Goal: Transaction & Acquisition: Obtain resource

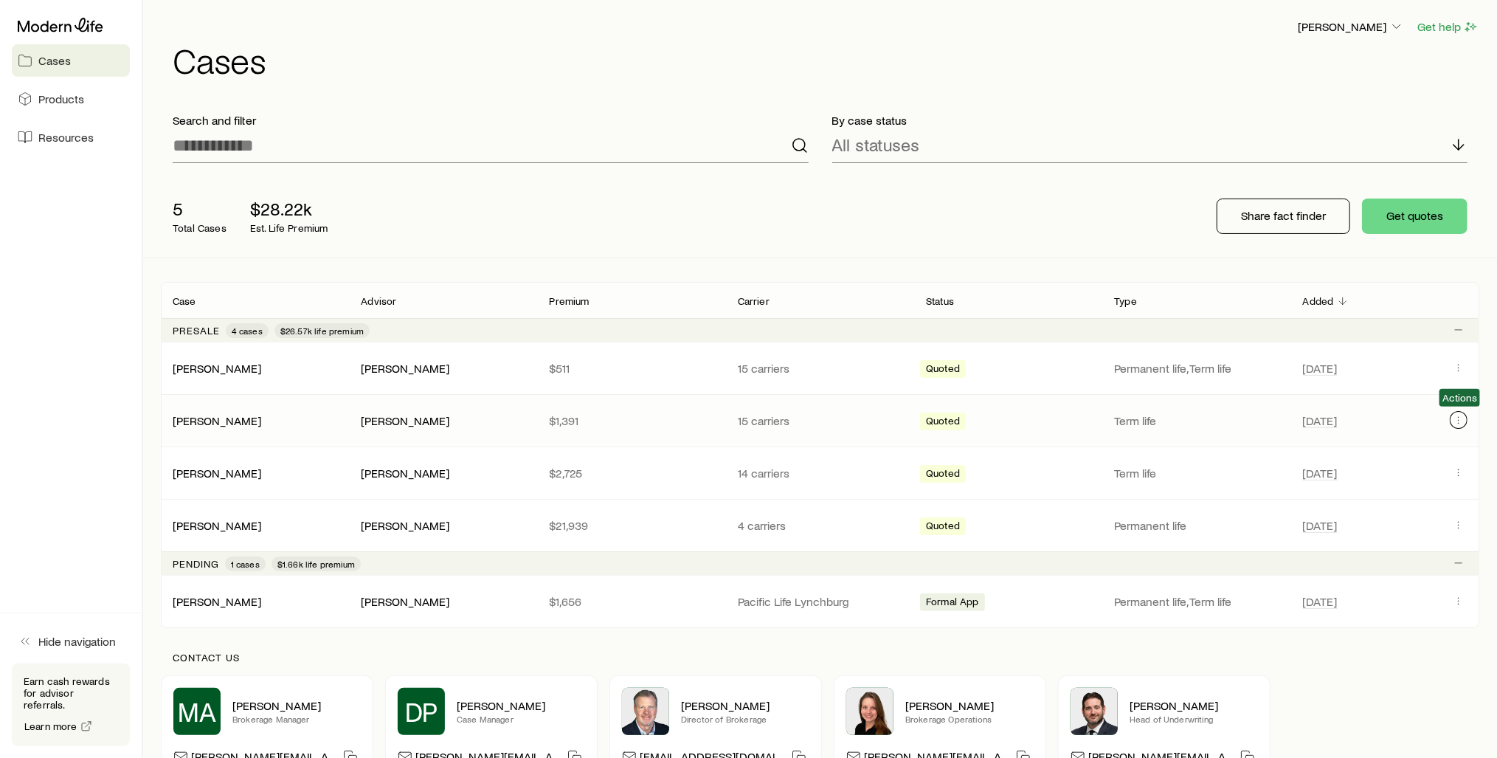
click at [1458, 415] on icon "Client cases" at bounding box center [1459, 420] width 12 height 12
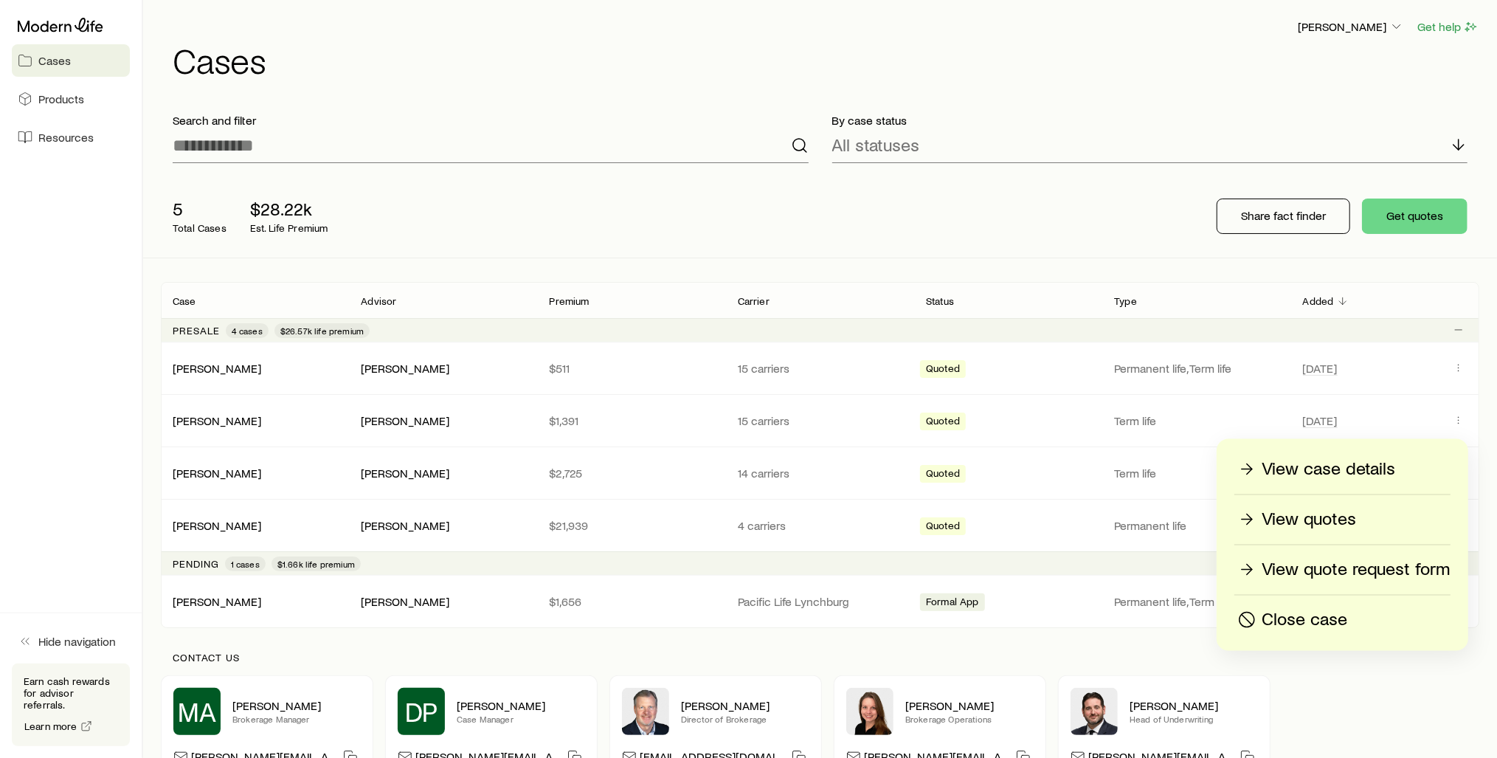
click at [1281, 513] on p "View quotes" at bounding box center [1309, 520] width 94 height 24
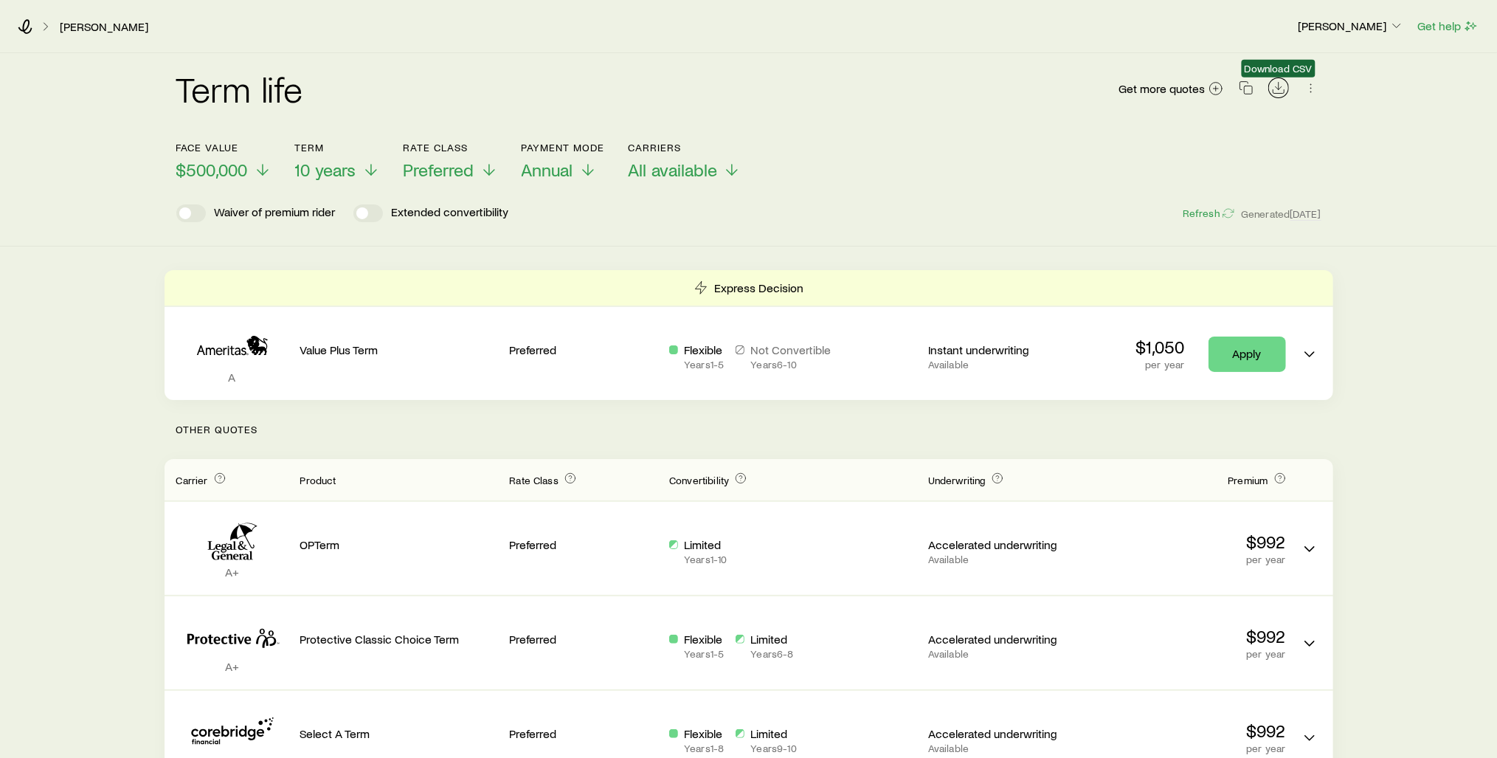
click at [1281, 88] on icon "Download CSV" at bounding box center [1278, 87] width 15 height 15
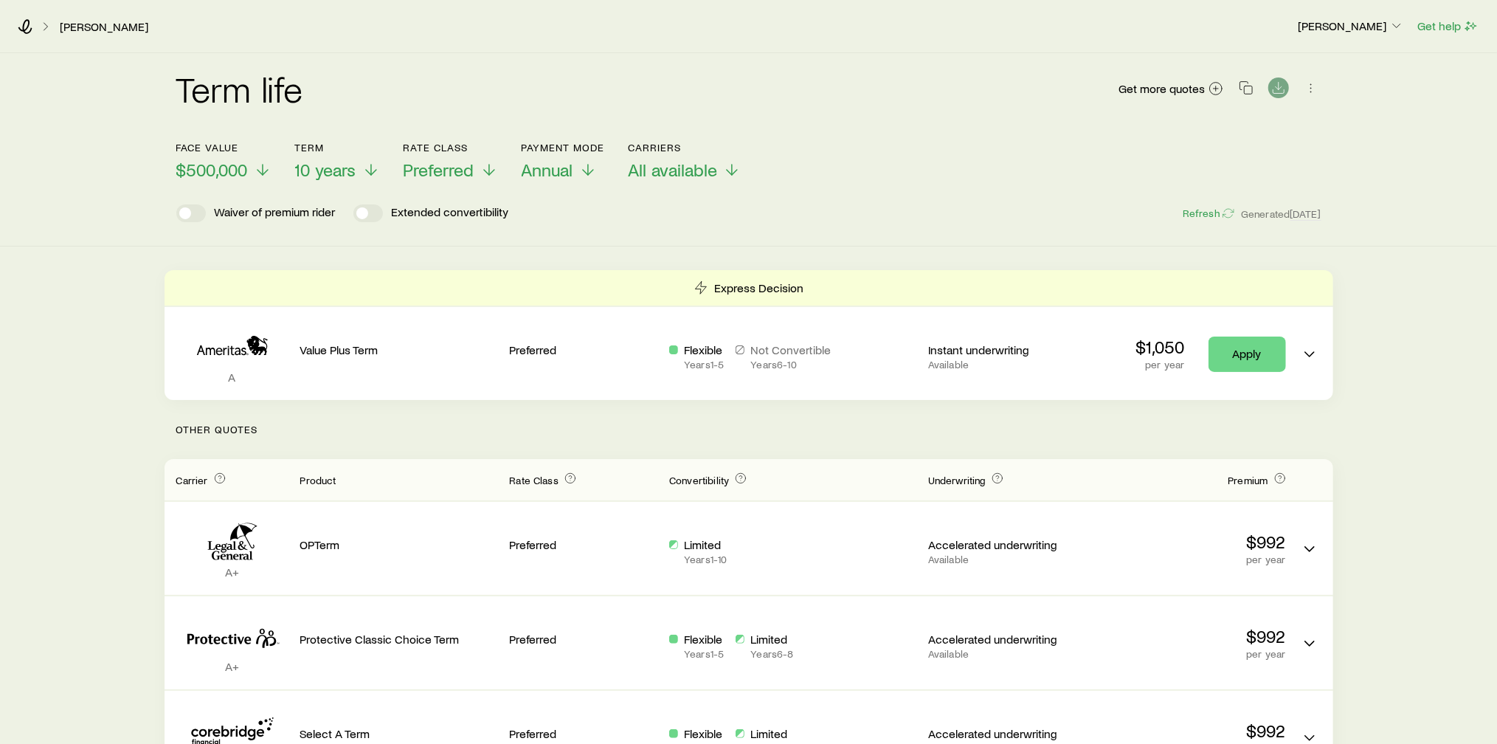
click at [957, 150] on div "Face value $500,000 Term 10 years Rate Class Preferred Payment Mode Annual Carr…" at bounding box center [748, 152] width 1145 height 57
click at [373, 173] on icon at bounding box center [371, 173] width 18 height 18
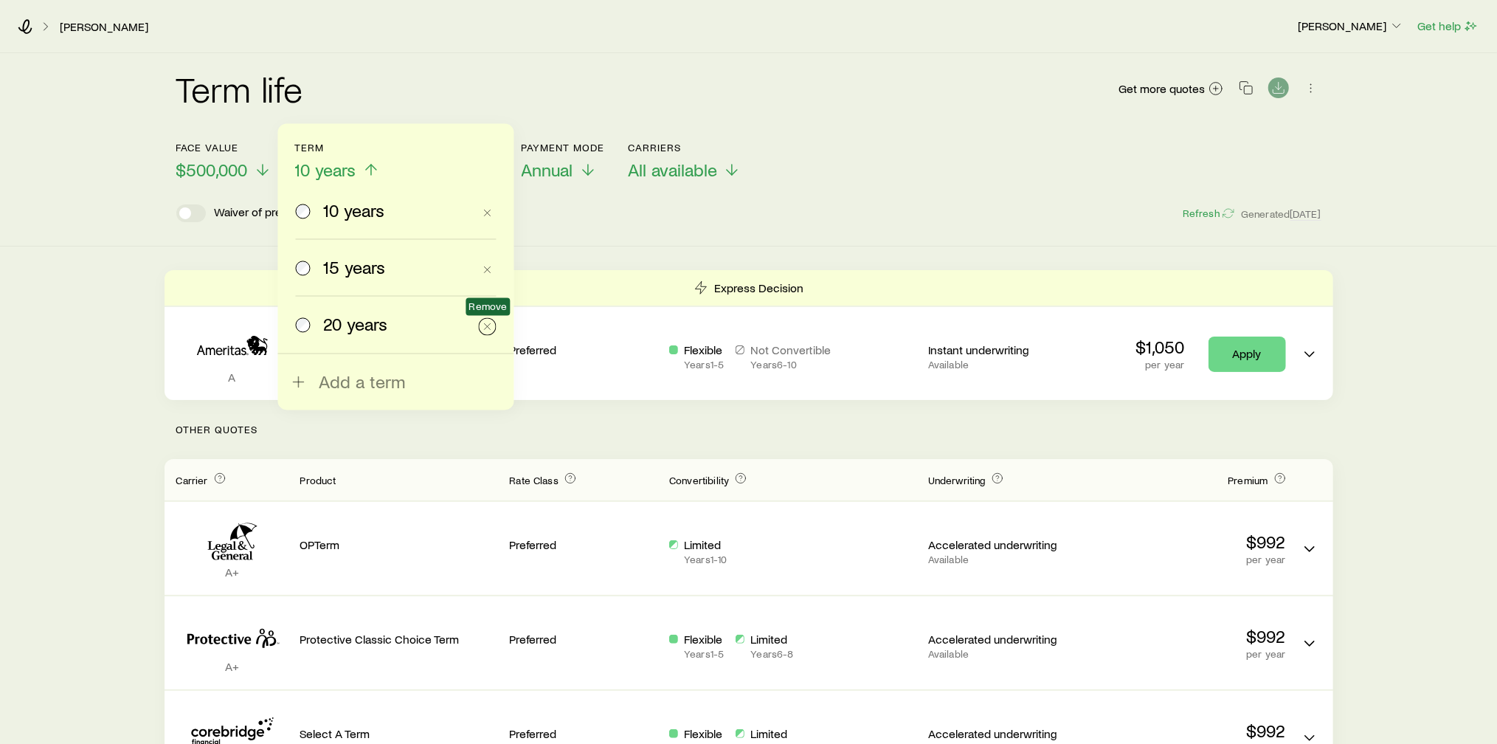
click at [482, 326] on icon "button" at bounding box center [488, 326] width 12 height 12
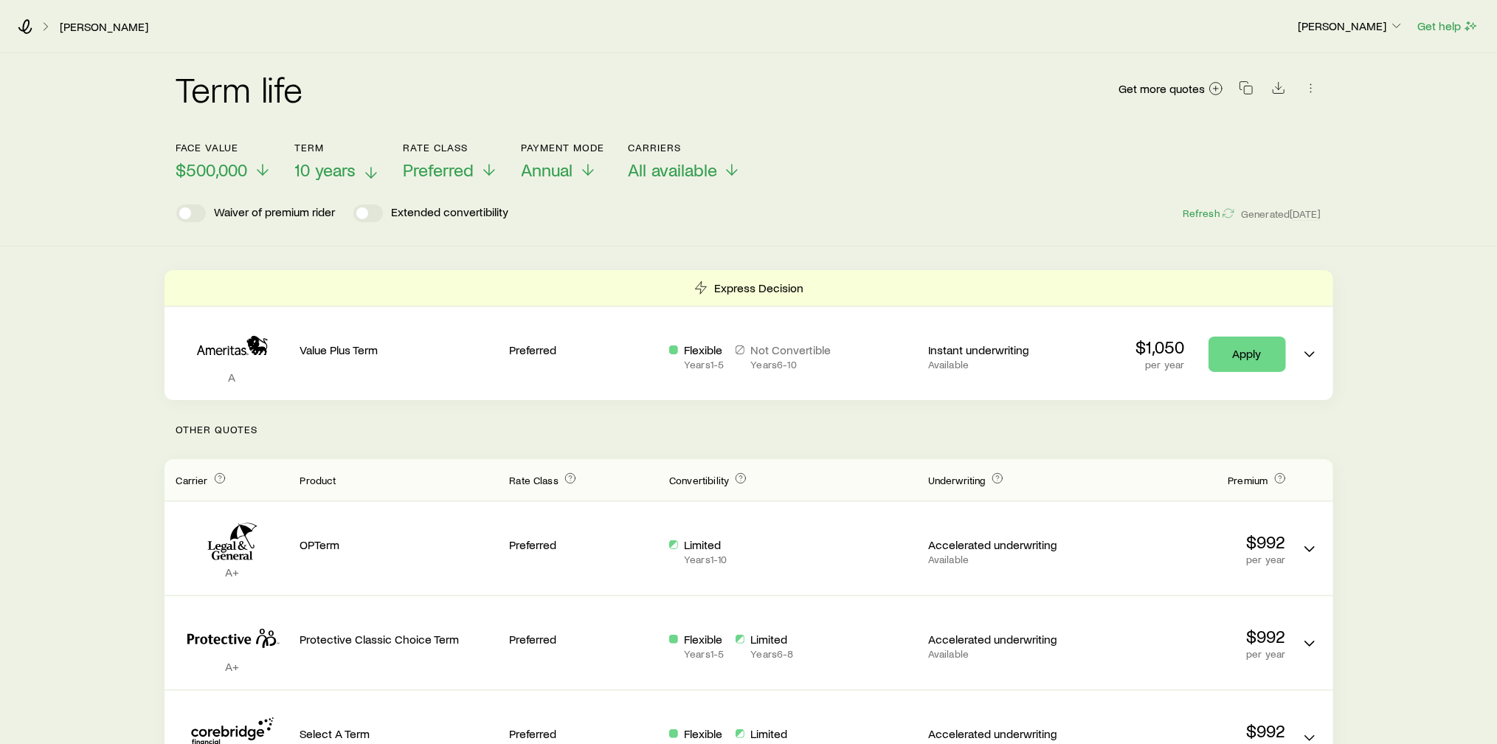
click at [930, 219] on div "Waiver of premium rider Extended convertibility Refresh Generated [DATE]" at bounding box center [748, 213] width 1145 height 18
click at [261, 175] on icon at bounding box center [263, 173] width 18 height 18
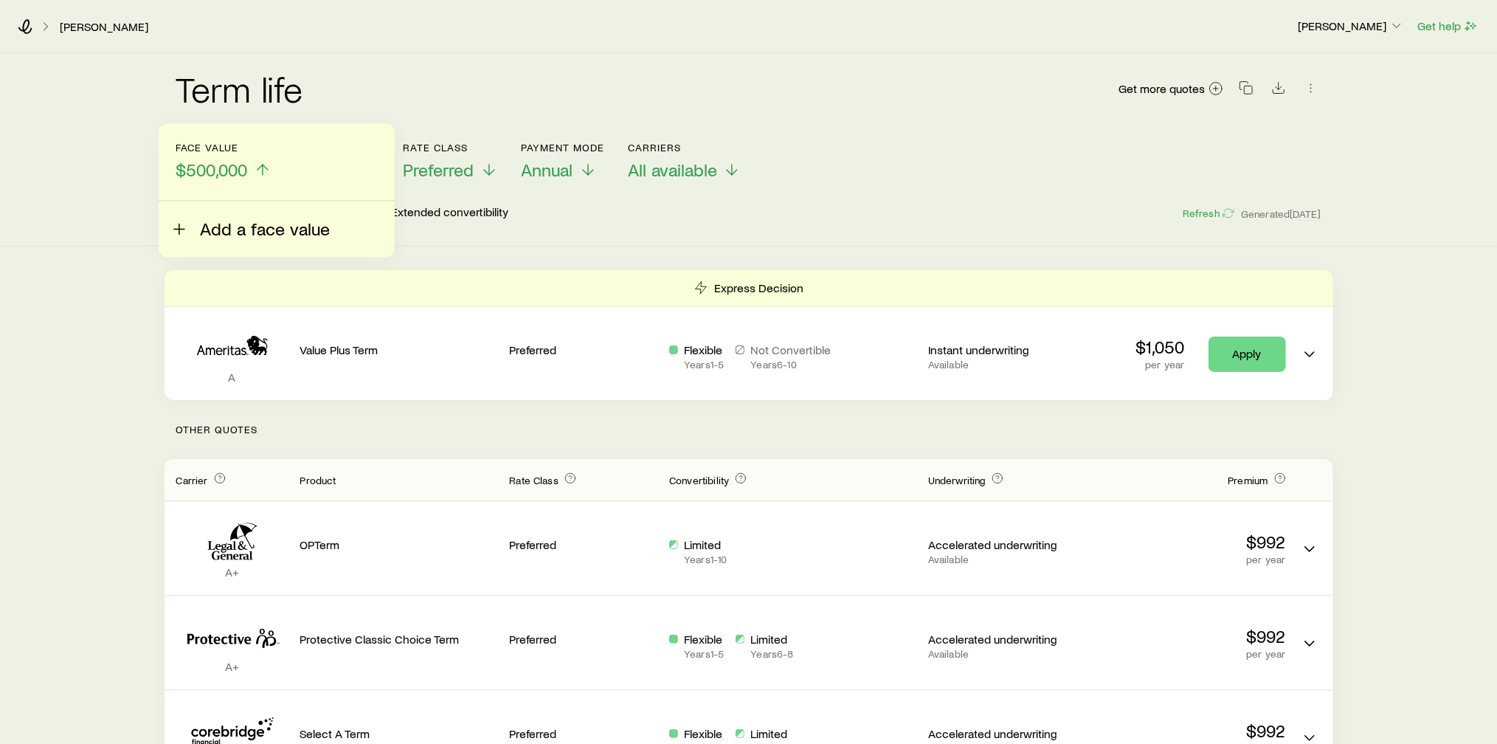
click at [184, 231] on icon at bounding box center [179, 229] width 18 height 18
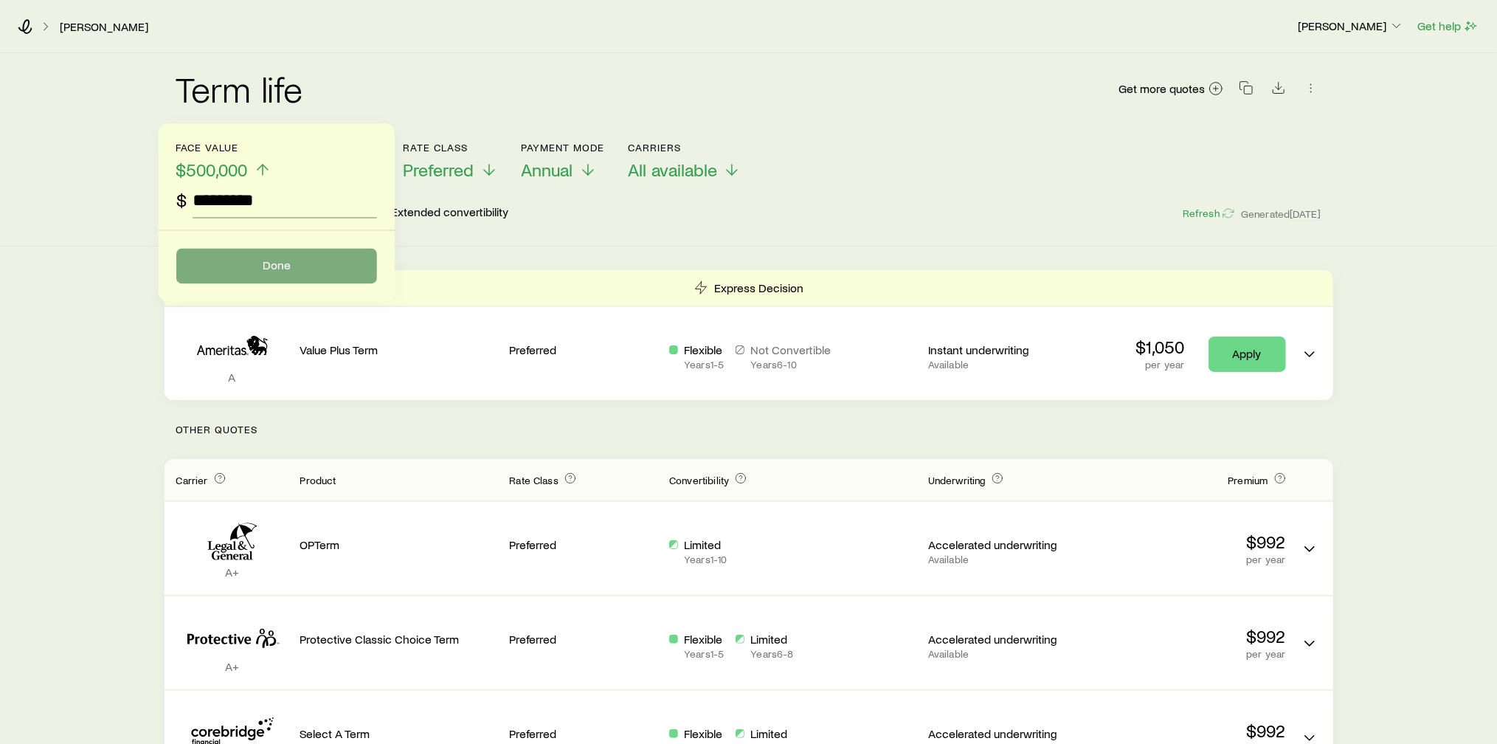
type input "*********"
click at [241, 266] on button "Done" at bounding box center [276, 265] width 201 height 35
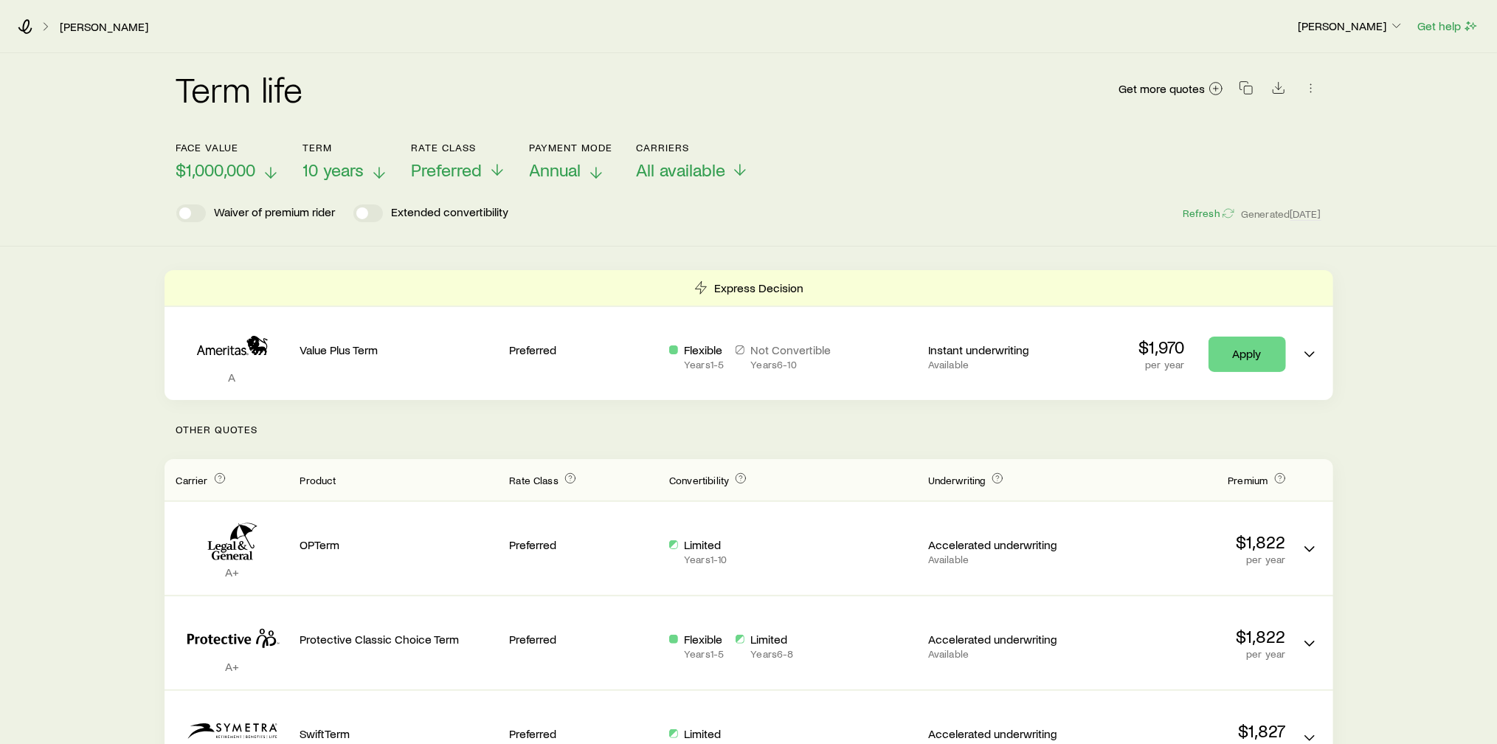
click at [600, 170] on icon at bounding box center [596, 173] width 18 height 18
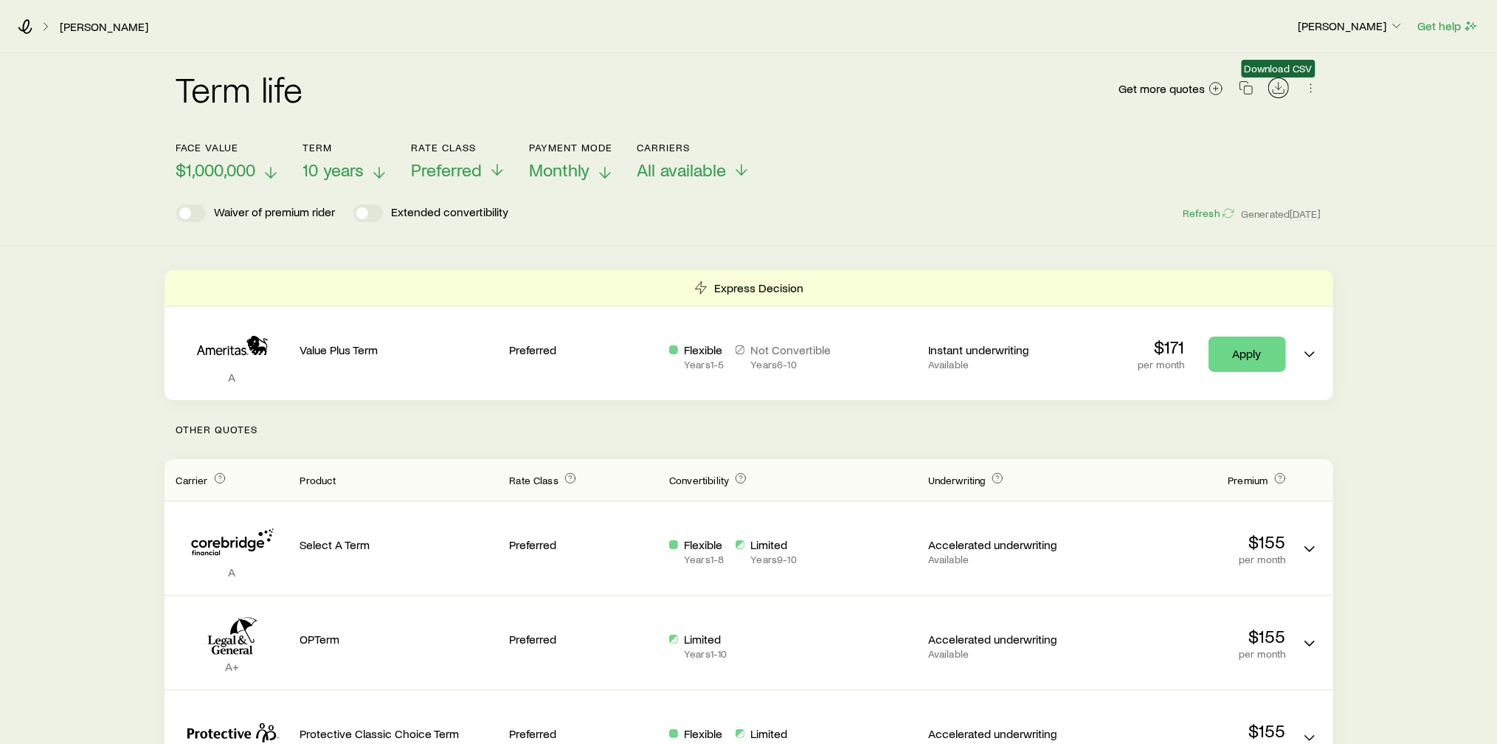
click at [1280, 91] on icon "Download CSV" at bounding box center [1278, 87] width 15 height 15
click at [358, 167] on span "10 years" at bounding box center [333, 169] width 61 height 21
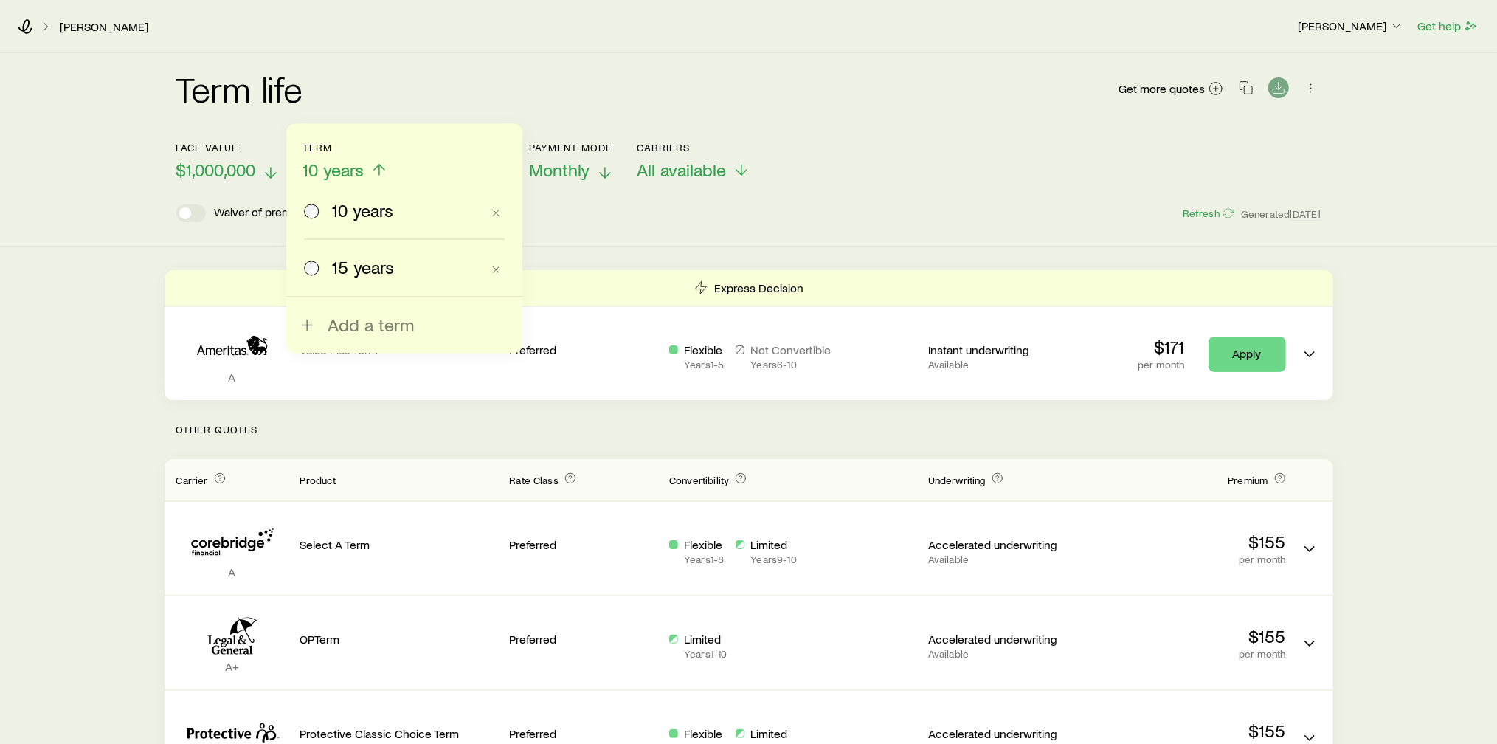
click at [335, 260] on span "15 years" at bounding box center [363, 267] width 62 height 21
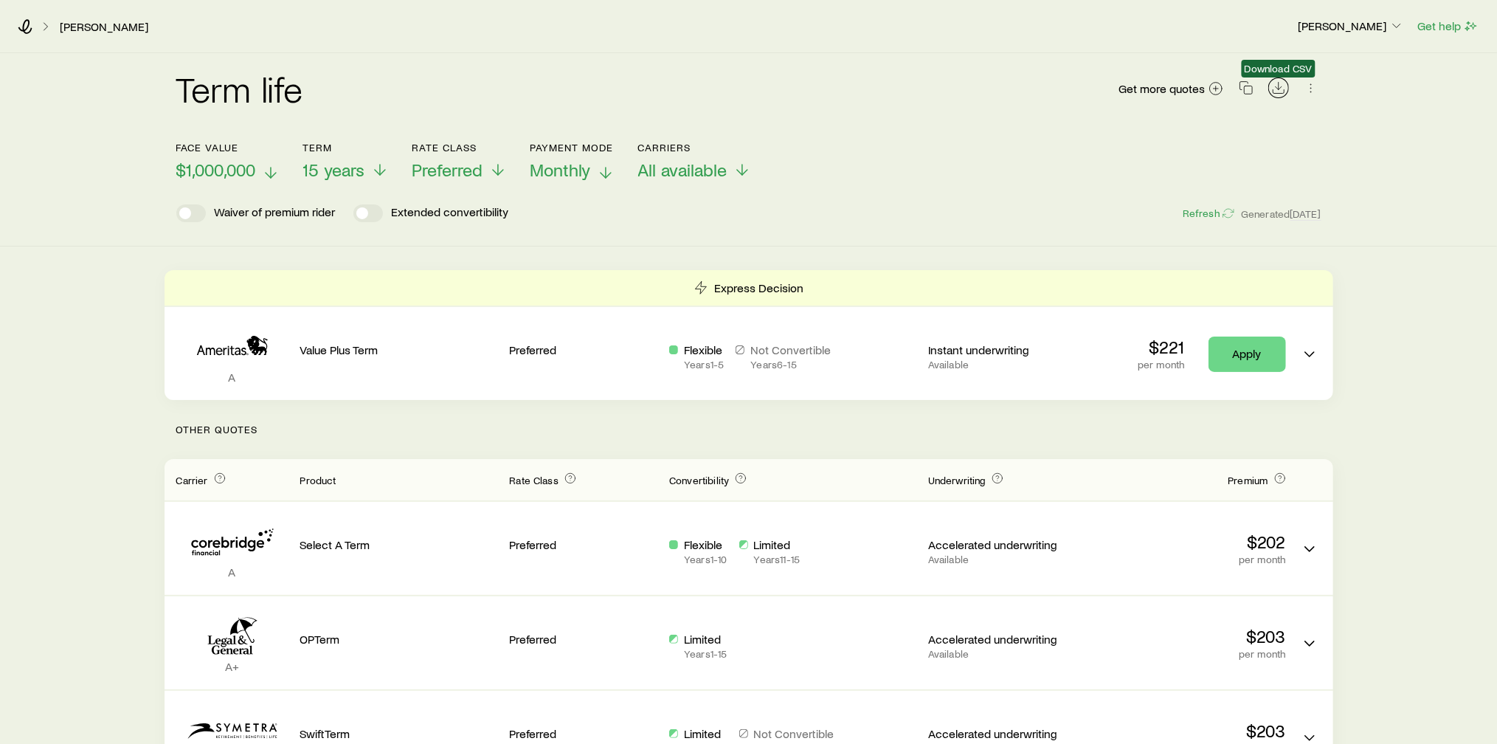
click at [1280, 89] on icon "Download CSV" at bounding box center [1278, 87] width 15 height 15
click at [939, 103] on div "Term life Get more quotes" at bounding box center [748, 97] width 1145 height 53
click at [31, 30] on icon at bounding box center [25, 26] width 15 height 15
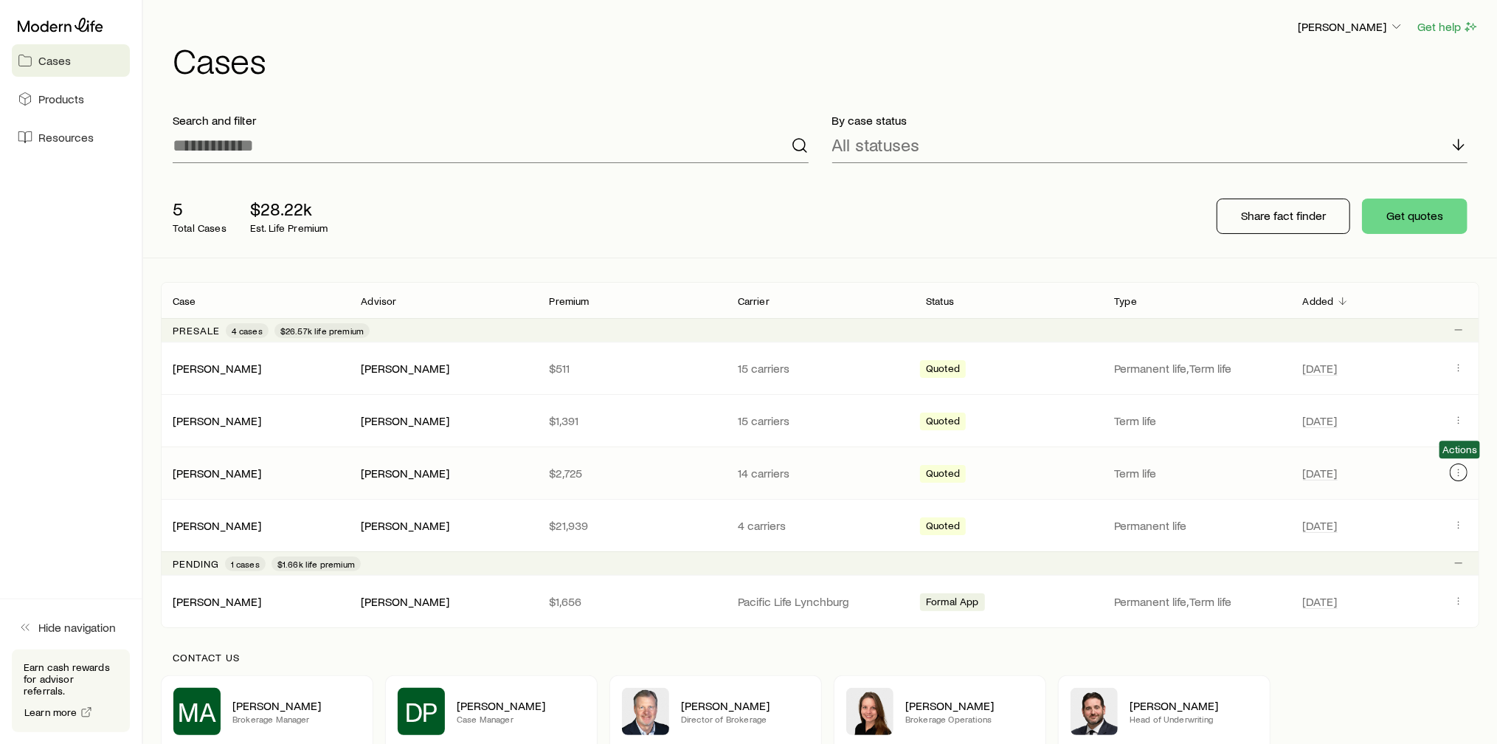
click at [1459, 468] on icon "Client cases" at bounding box center [1459, 472] width 12 height 12
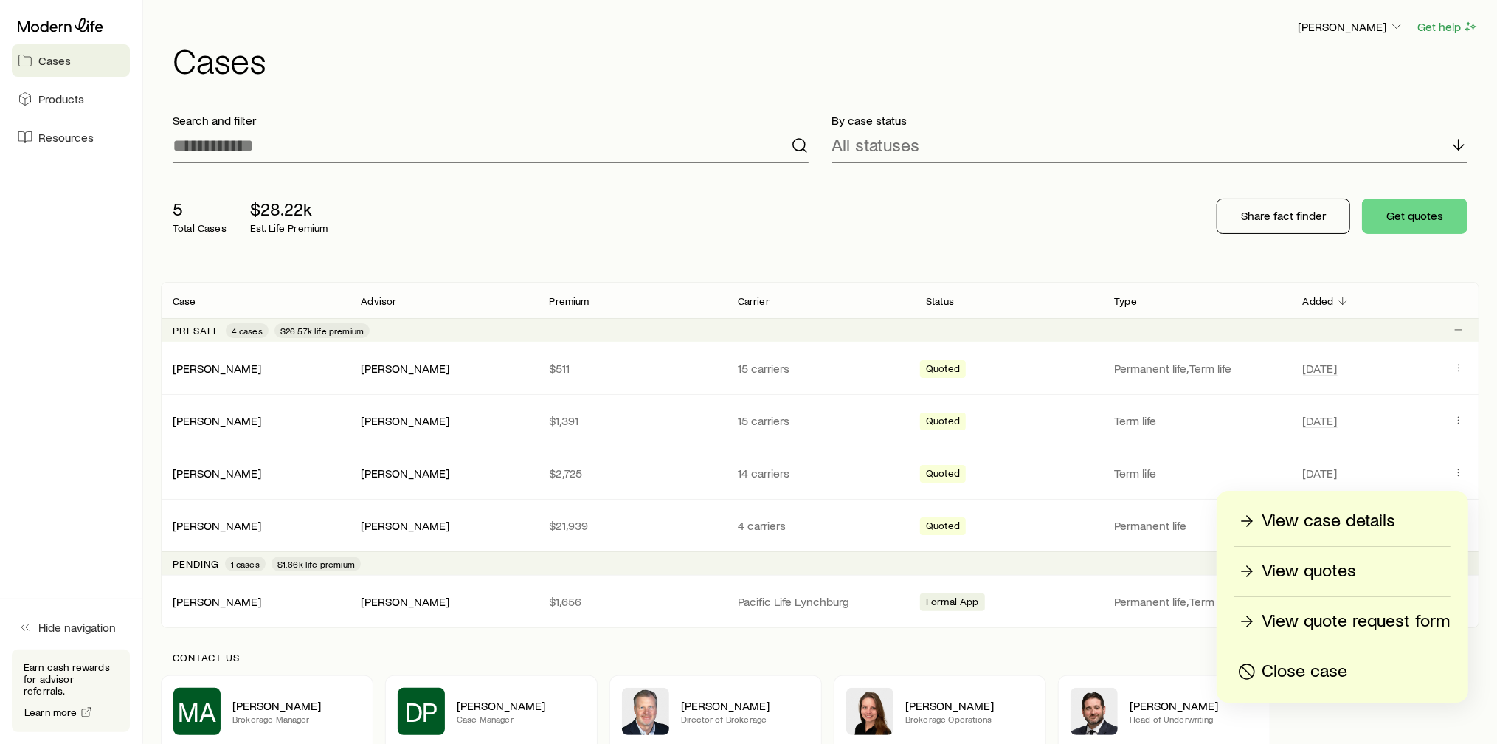
click at [1285, 562] on p "View quotes" at bounding box center [1309, 571] width 94 height 24
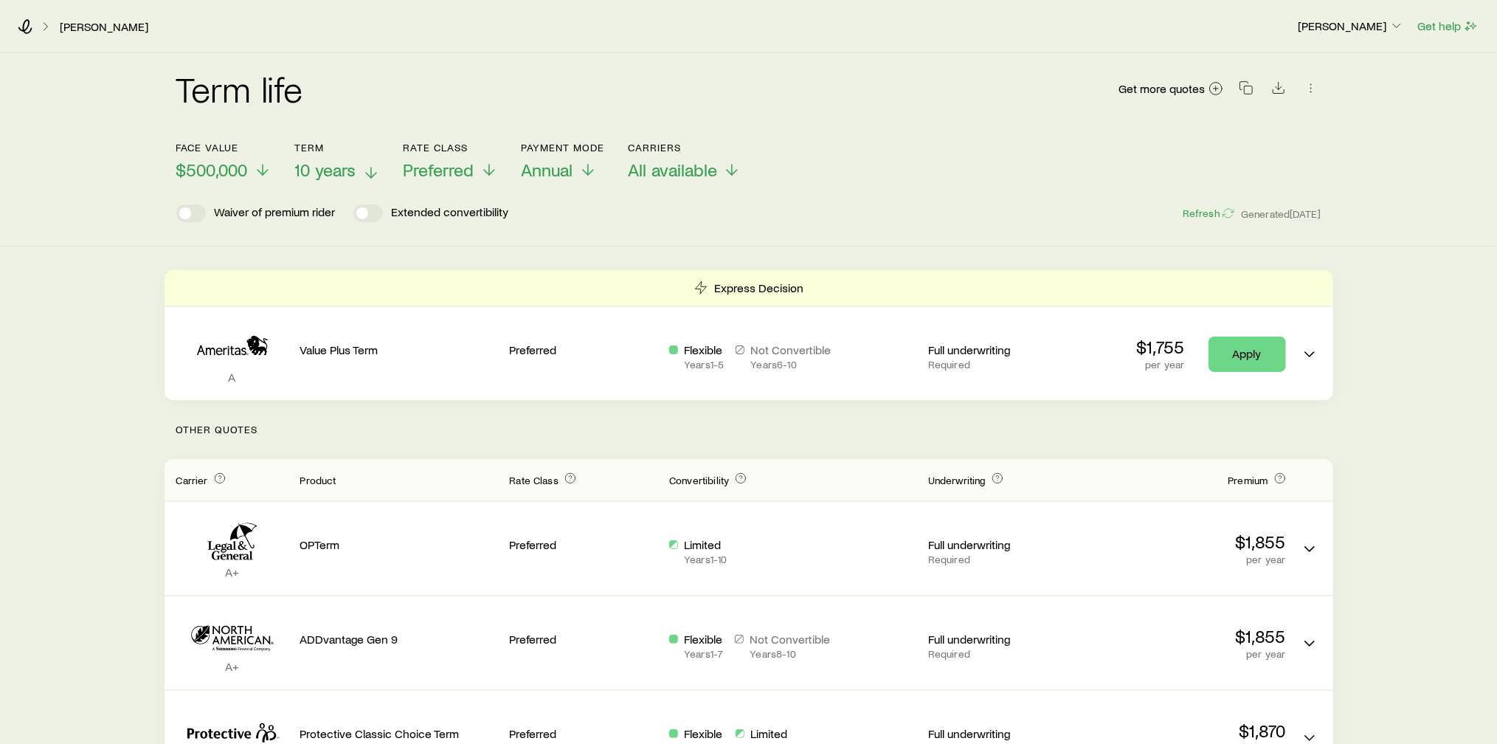
click at [364, 175] on icon at bounding box center [371, 173] width 18 height 18
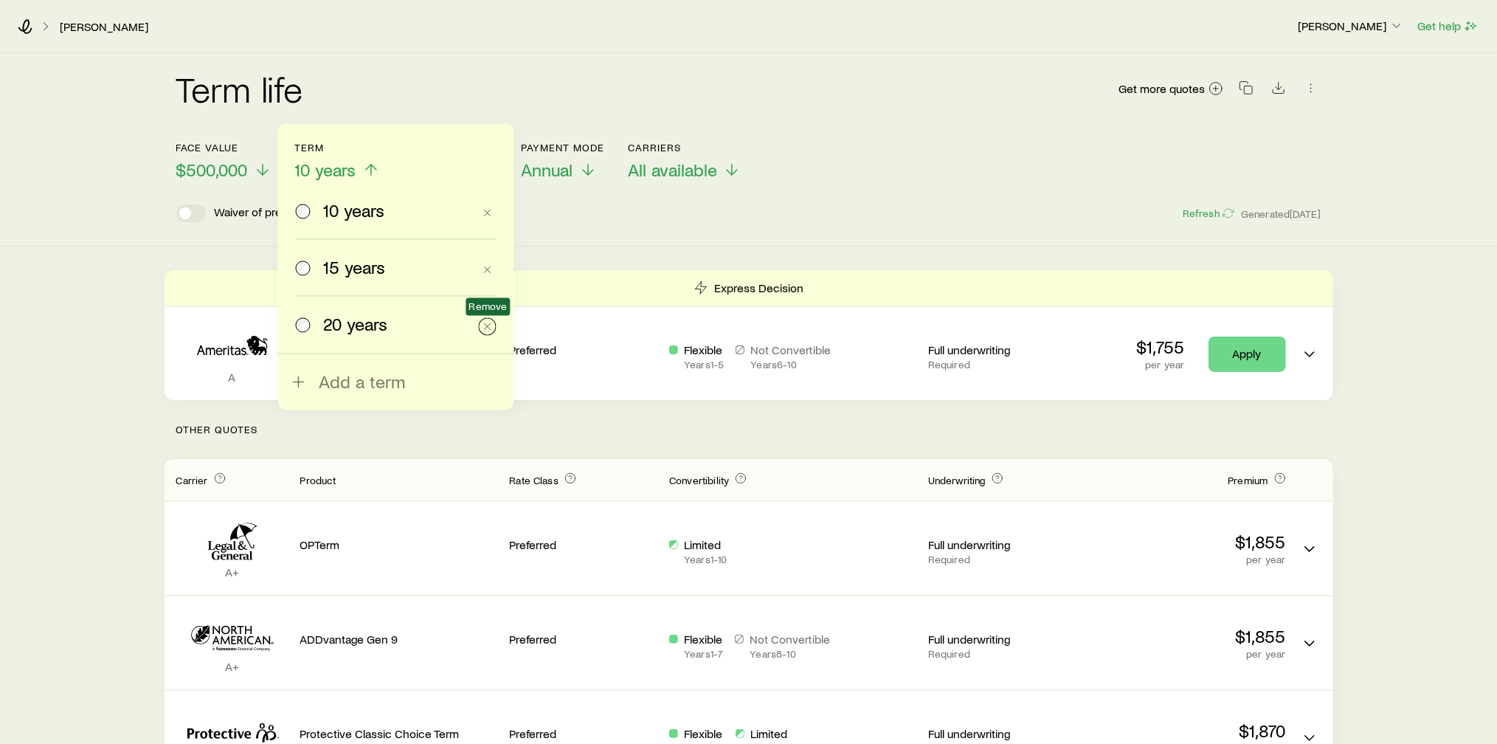
click at [490, 321] on icon "button" at bounding box center [488, 326] width 12 height 12
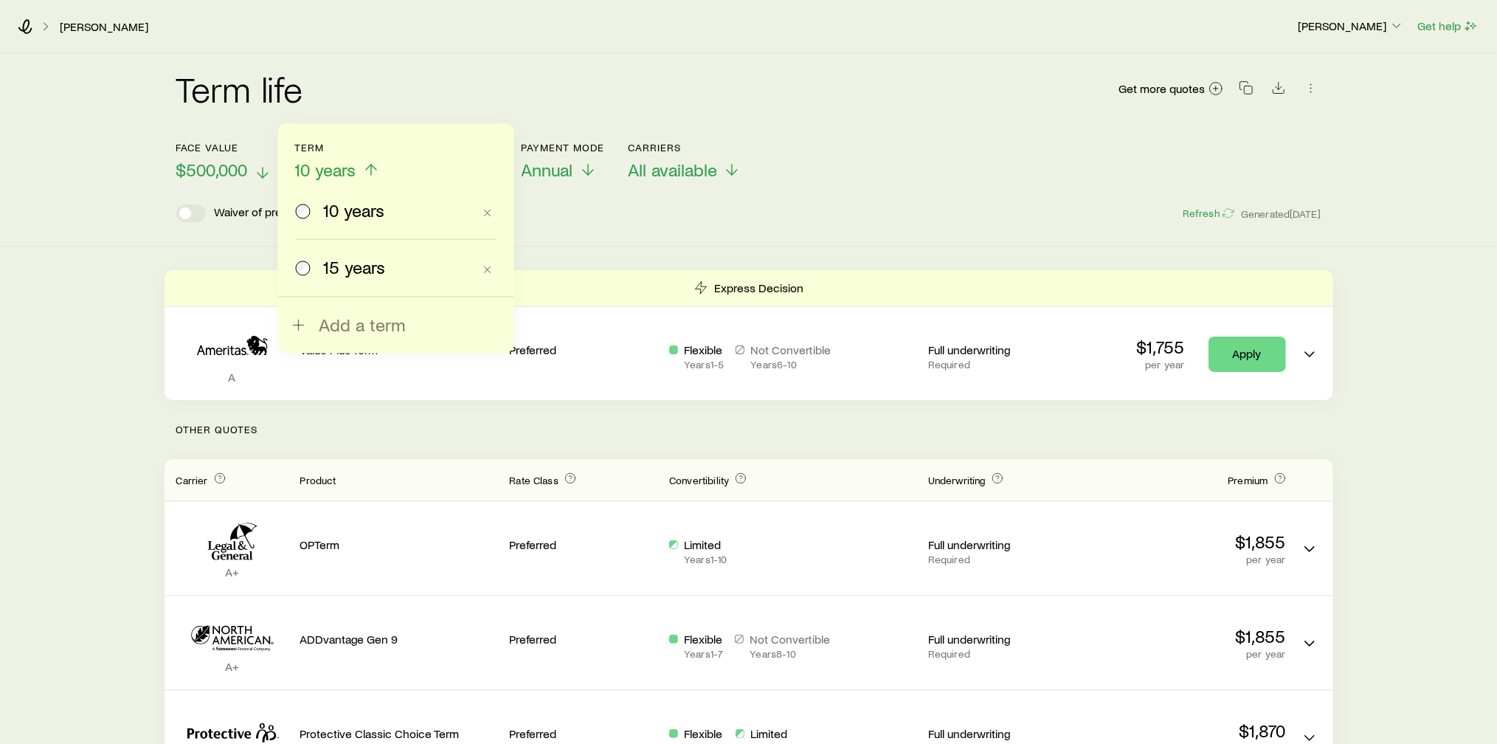
click at [263, 176] on line at bounding box center [263, 172] width 0 height 10
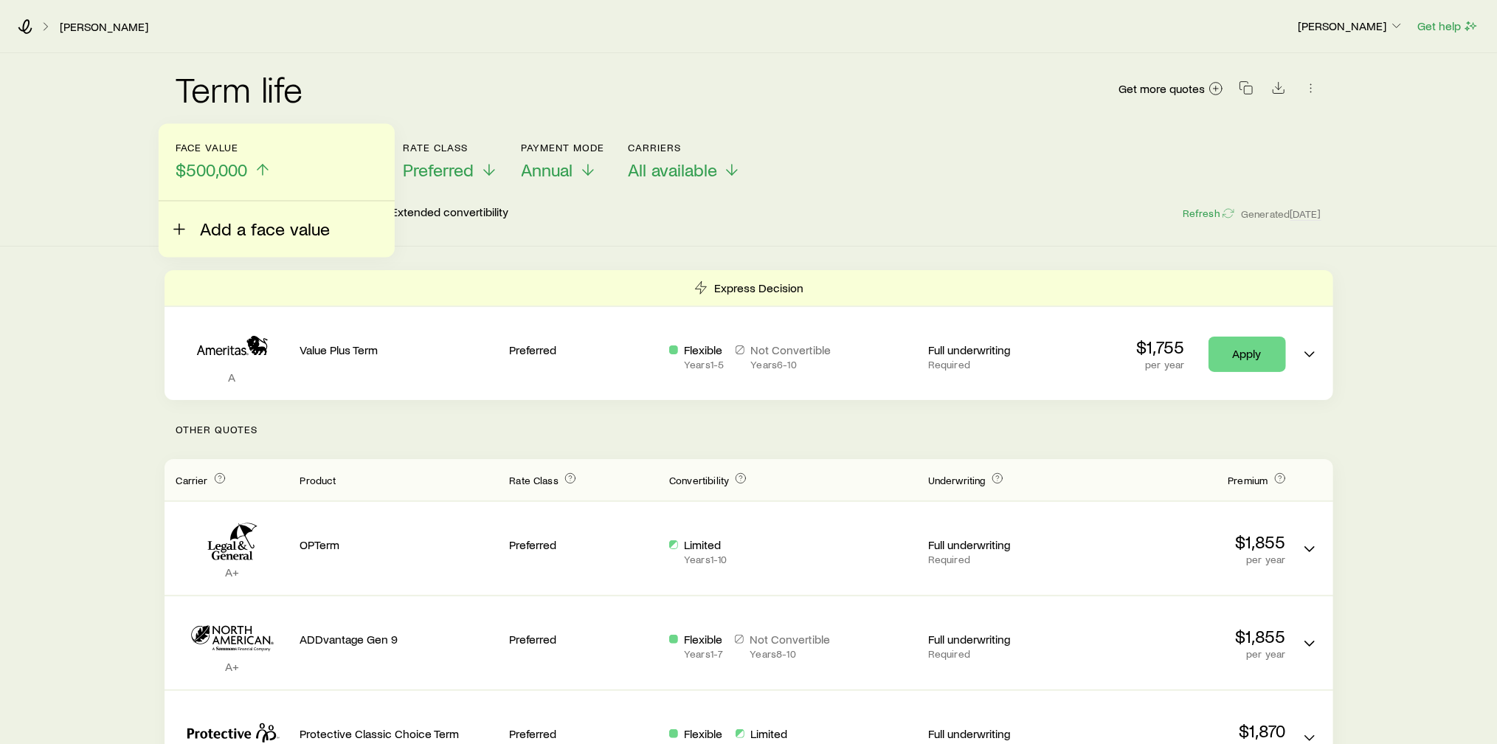
click at [184, 228] on icon at bounding box center [179, 229] width 18 height 18
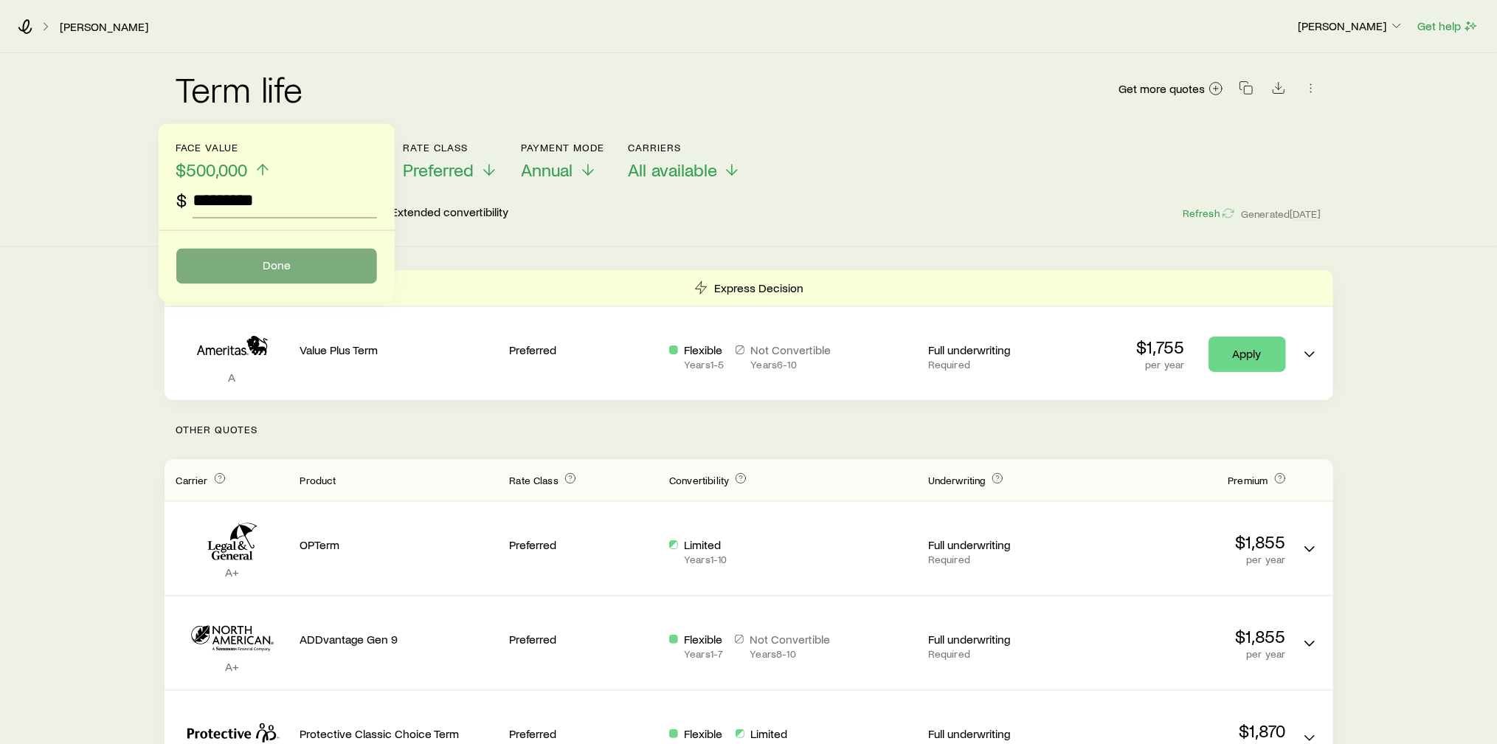
type input "*********"
click at [241, 254] on button "Done" at bounding box center [276, 265] width 201 height 35
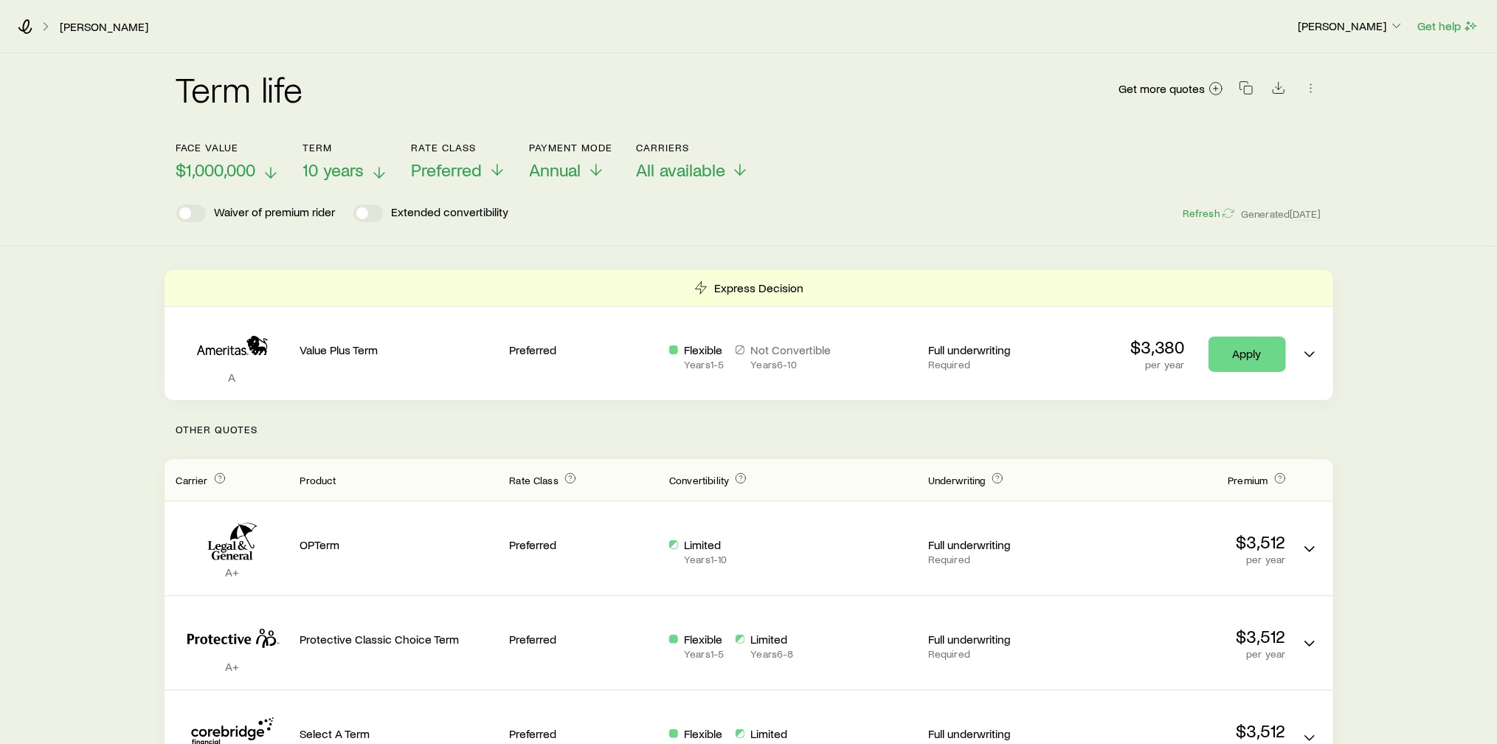
click at [376, 173] on polyline at bounding box center [379, 175] width 10 height 5
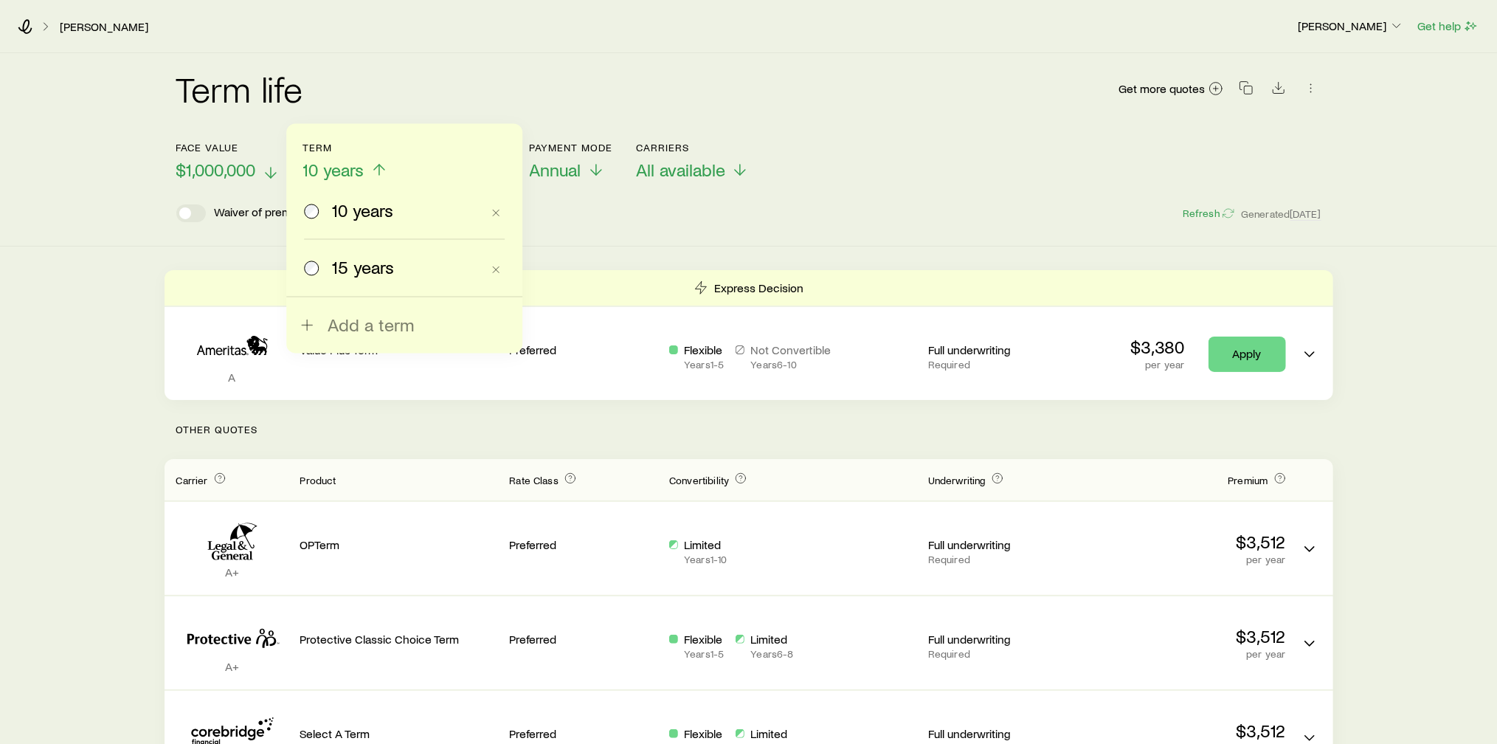
click at [376, 173] on icon at bounding box center [379, 170] width 18 height 18
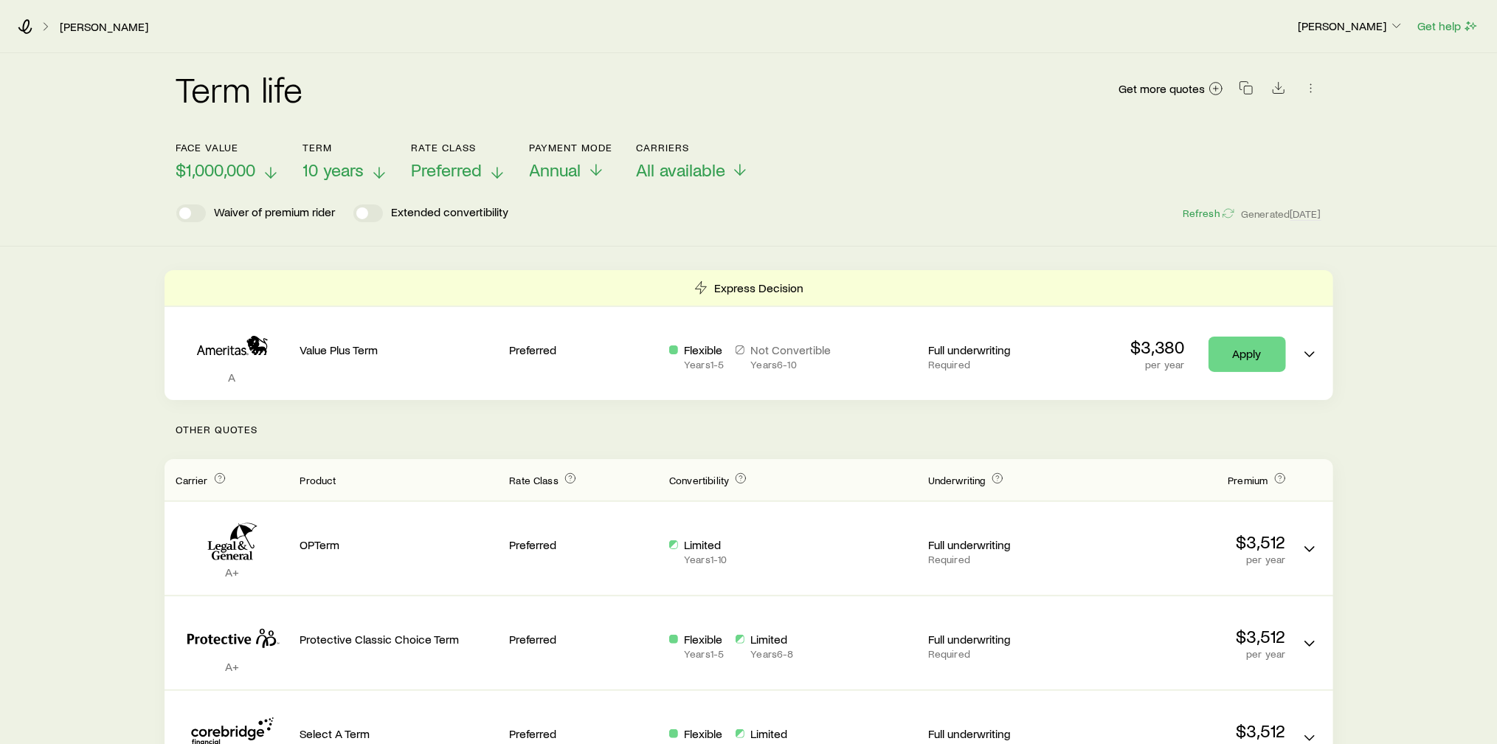
click at [497, 168] on icon at bounding box center [497, 173] width 18 height 18
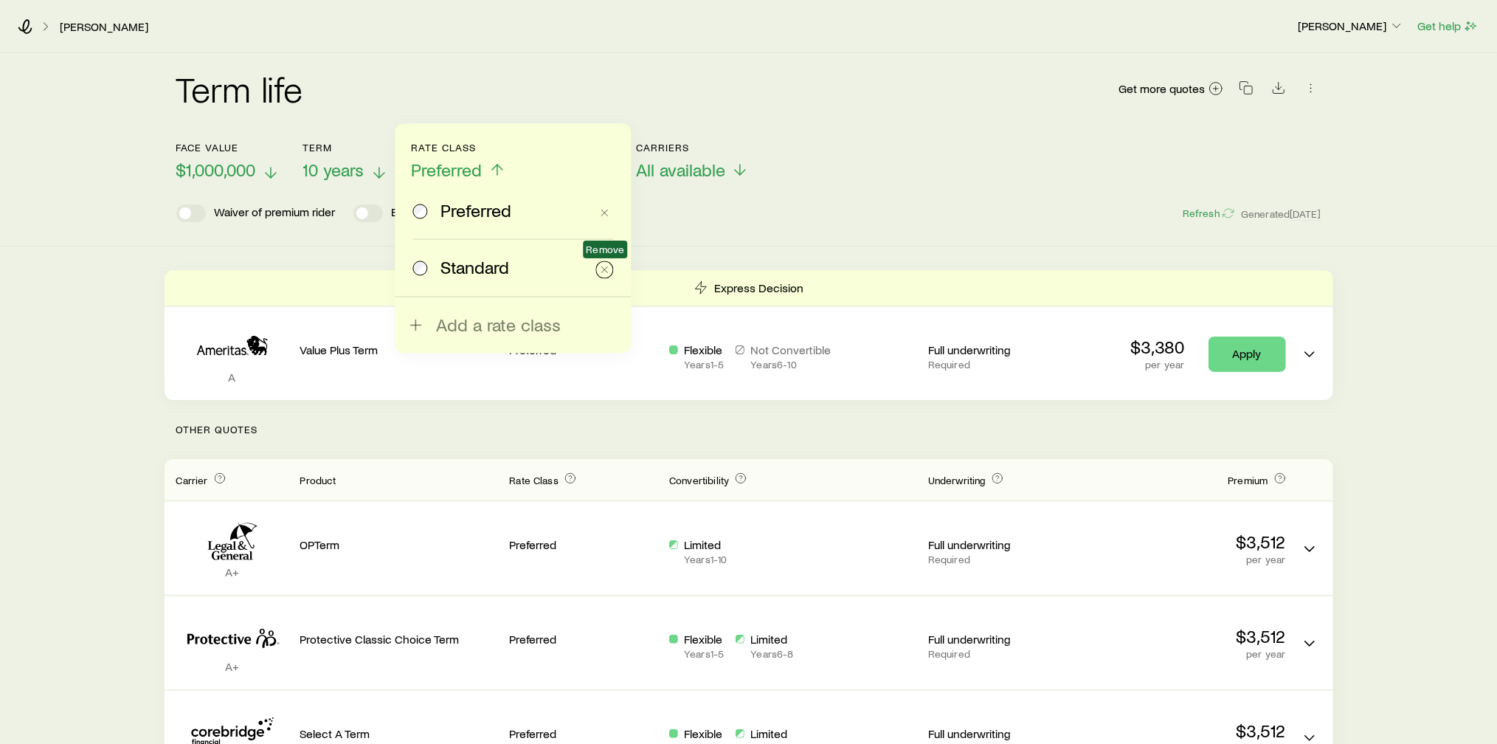
click at [605, 268] on icon "button" at bounding box center [604, 269] width 12 height 12
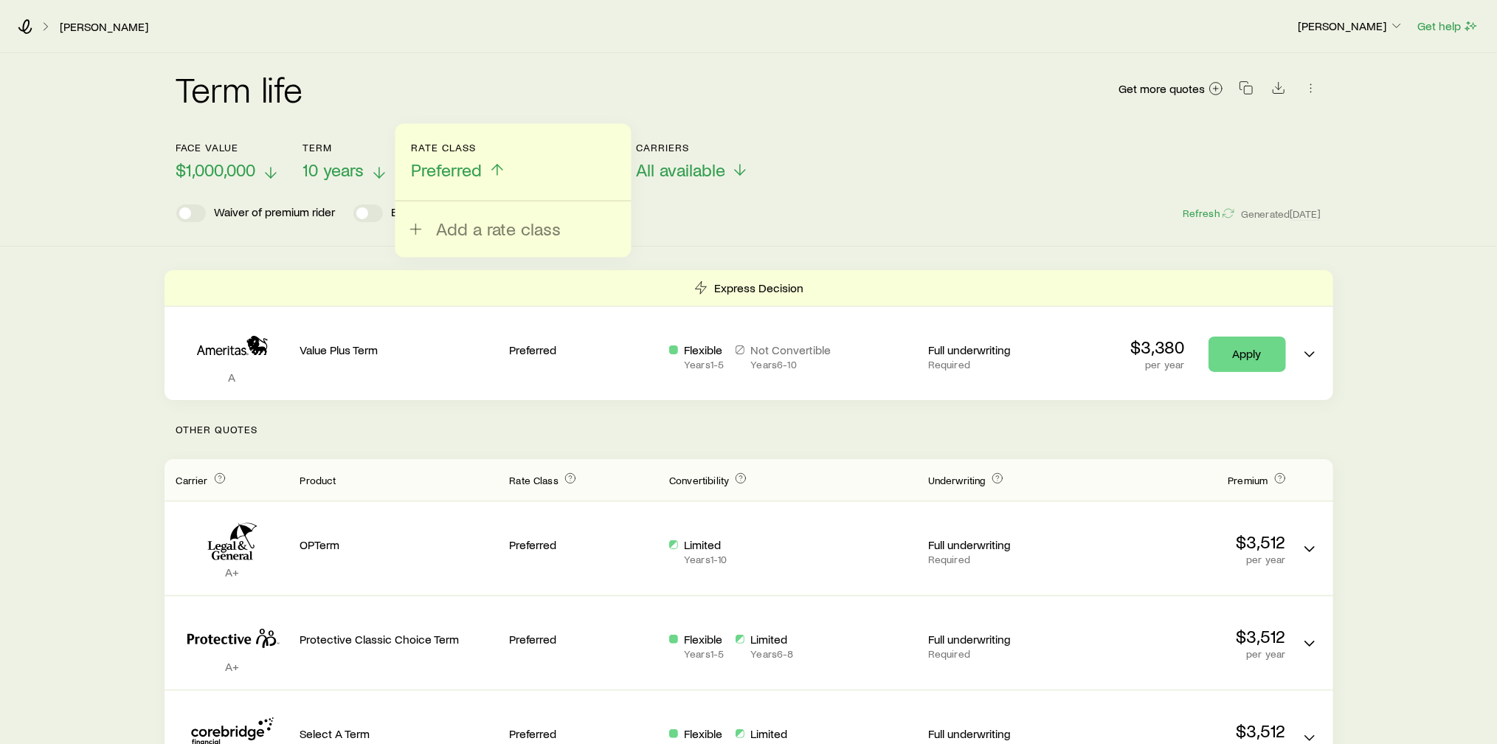
click at [703, 218] on div "Waiver of premium rider Extended convertibility Refresh Generated [DATE]" at bounding box center [748, 213] width 1145 height 18
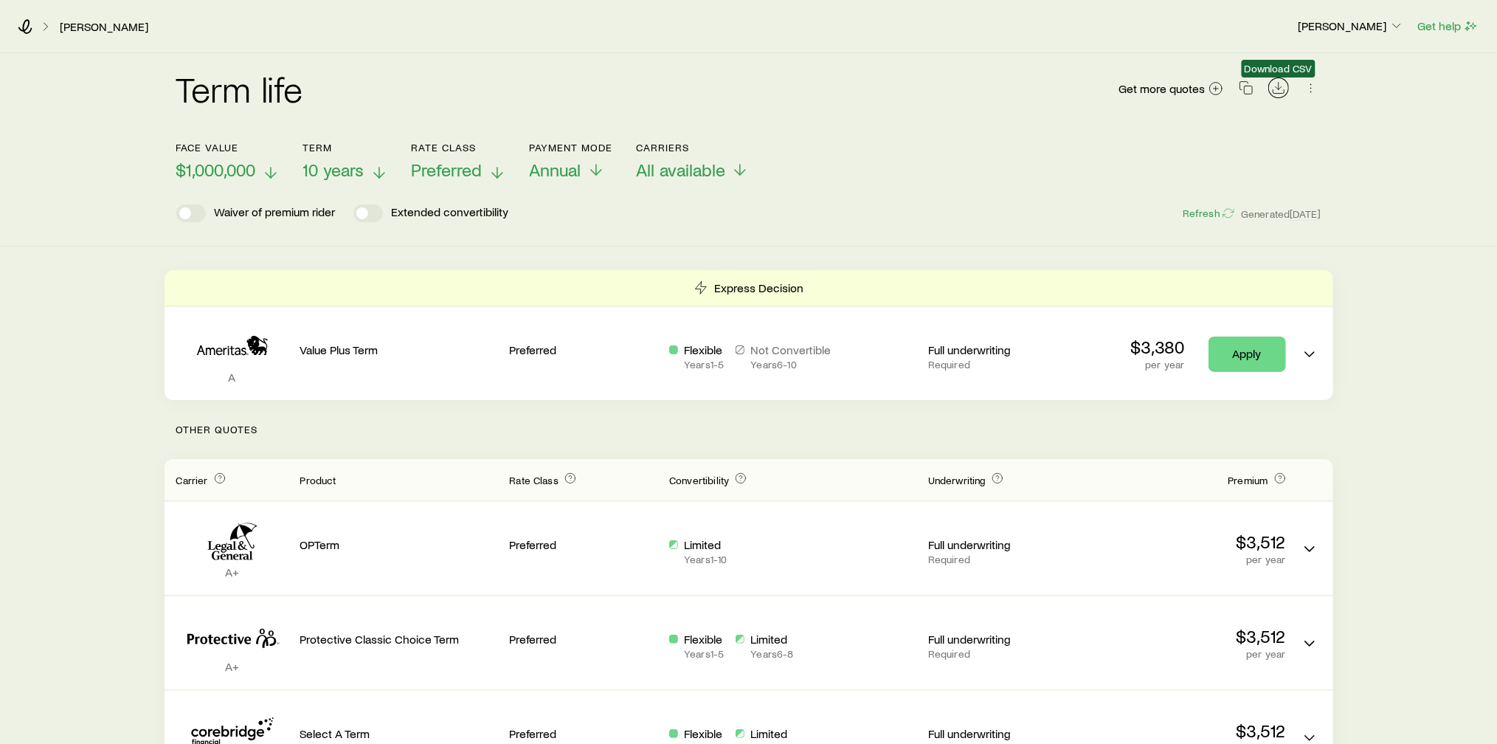
click at [1275, 89] on icon "Download CSV" at bounding box center [1278, 87] width 15 height 15
click at [1131, 201] on header "Face value $1,000,000 Term 10 years Rate Class Preferred Payment Mode Annual Ca…" at bounding box center [748, 182] width 1145 height 80
click at [586, 168] on p "Annual" at bounding box center [571, 169] width 83 height 21
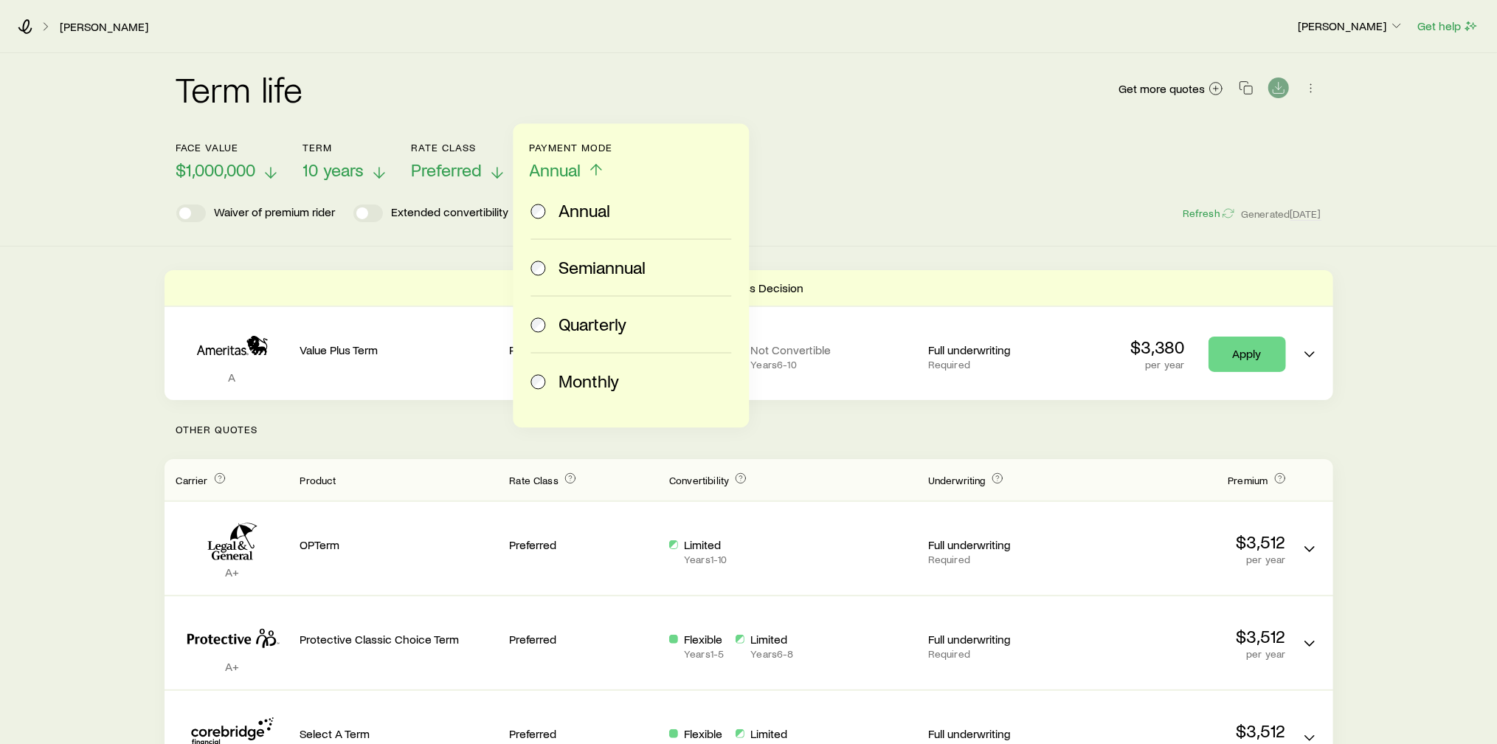
click at [564, 378] on span "Monthly" at bounding box center [588, 380] width 60 height 21
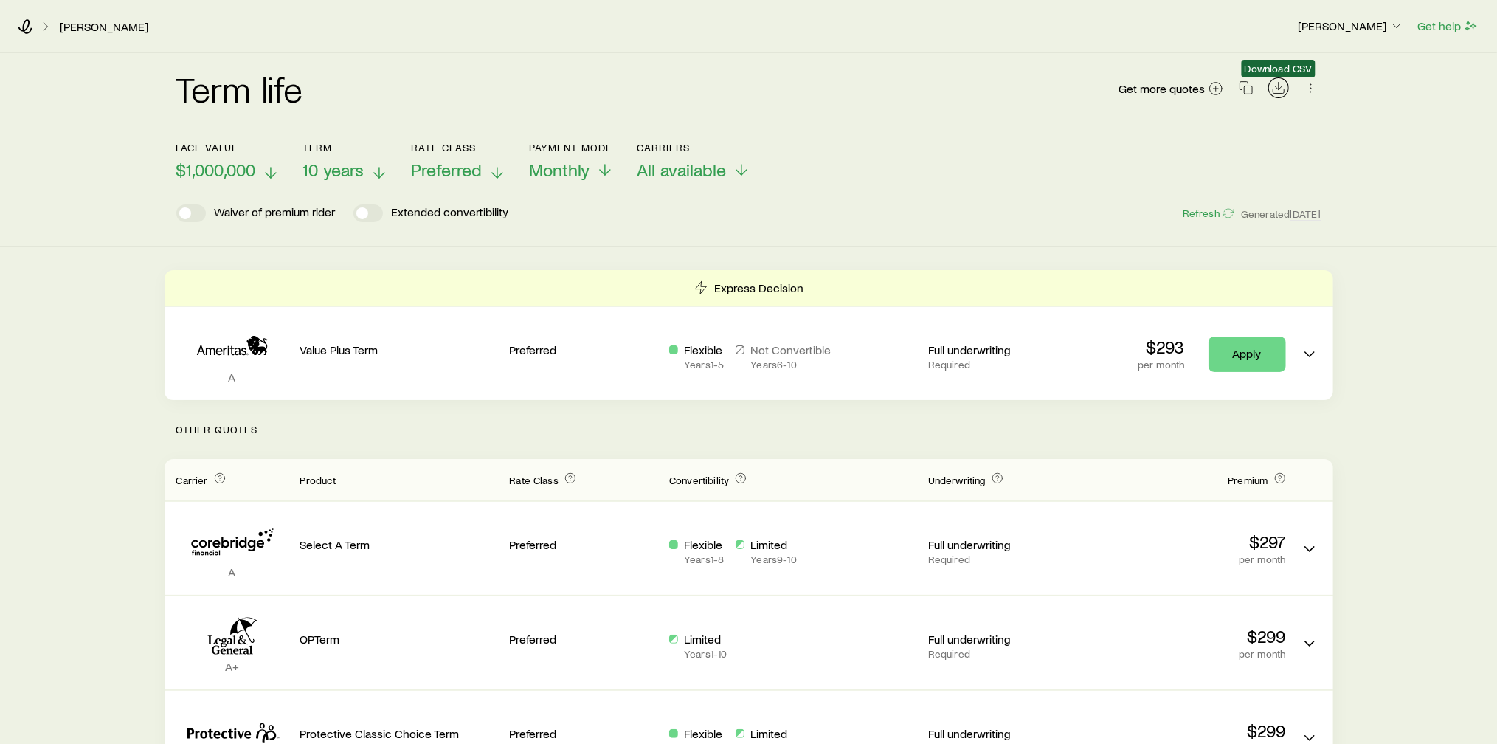
click at [1282, 93] on icon "Download CSV" at bounding box center [1278, 92] width 11 height 4
